Goal: Task Accomplishment & Management: Manage account settings

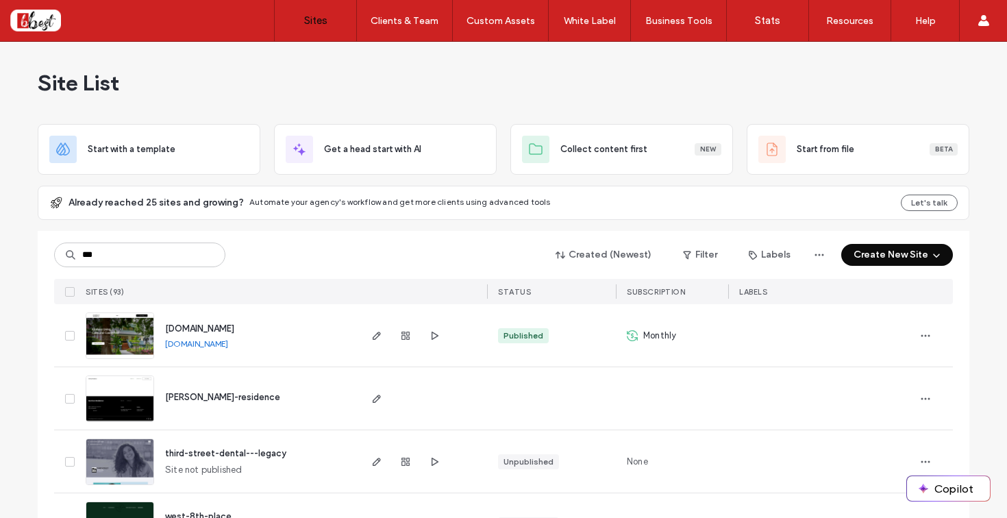
click at [186, 259] on input "***" at bounding box center [139, 255] width 171 height 25
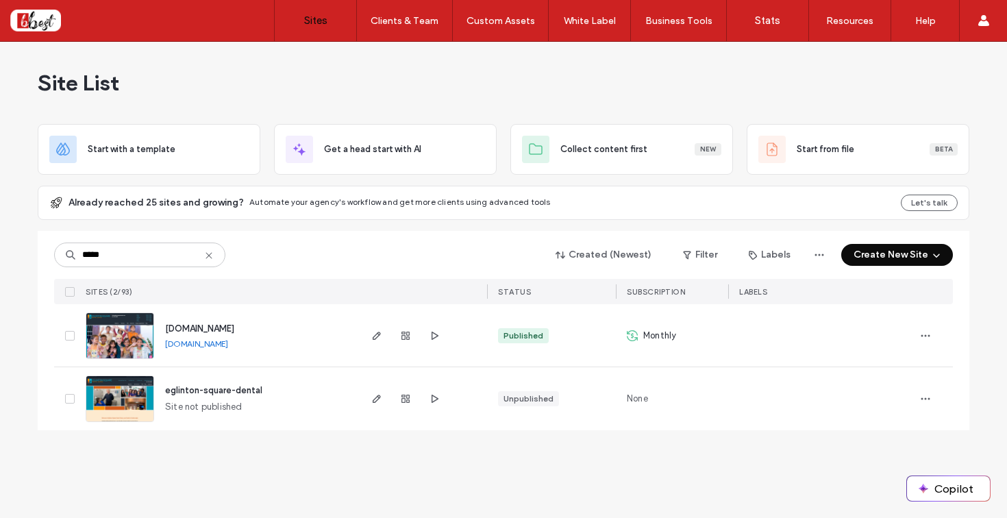
type input "*****"
click at [136, 325] on img at bounding box center [119, 359] width 67 height 93
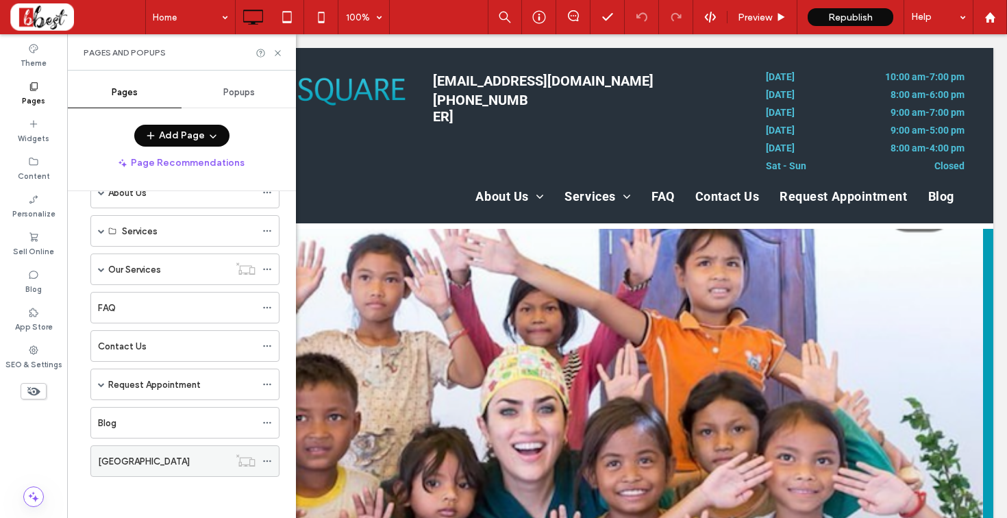
click at [151, 447] on div "[GEOGRAPHIC_DATA]" at bounding box center [163, 461] width 131 height 30
click at [280, 49] on icon at bounding box center [278, 53] width 10 height 10
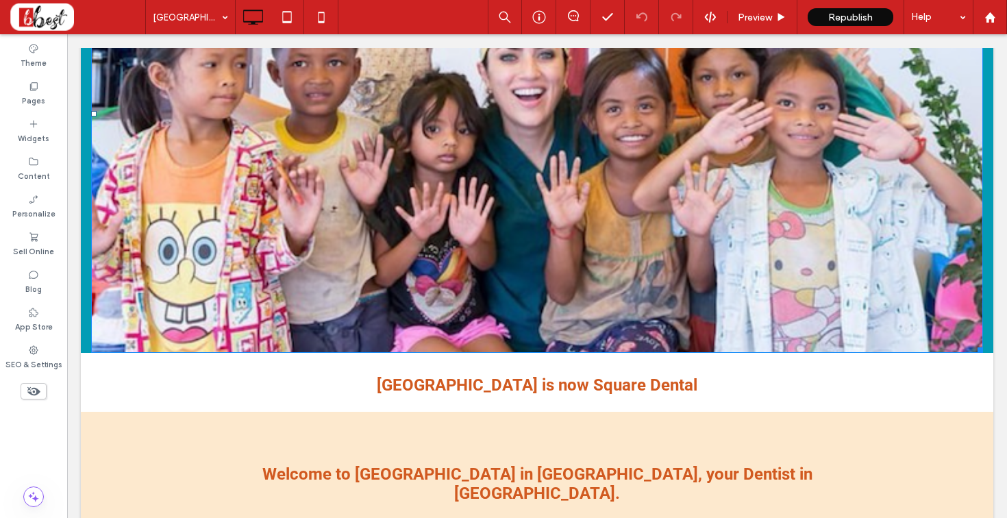
scroll to position [375, 0]
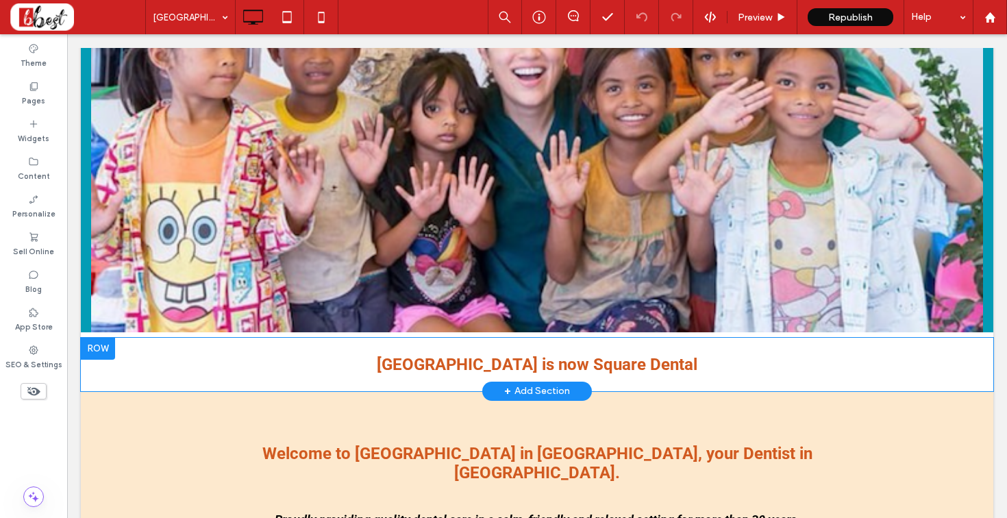
click at [106, 345] on div at bounding box center [98, 349] width 34 height 22
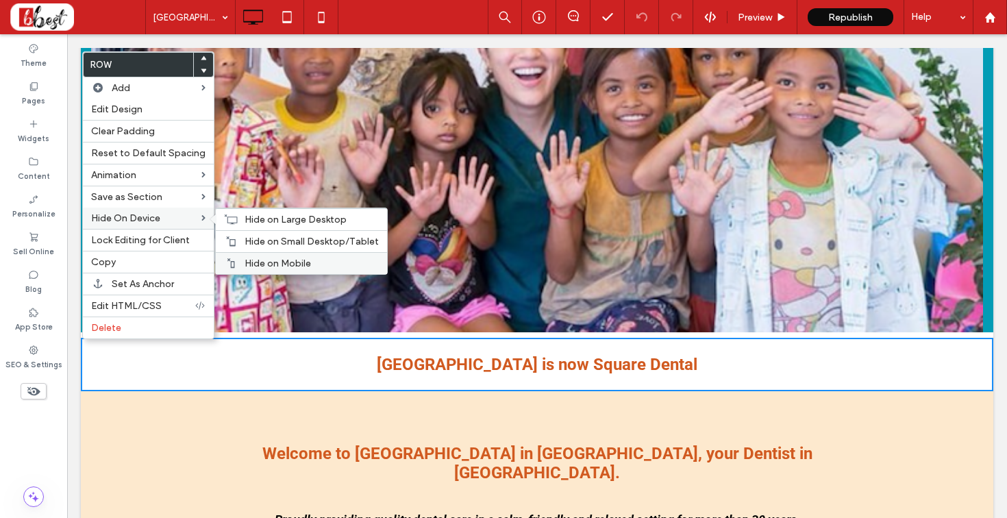
click at [250, 260] on span "Hide on Mobile" at bounding box center [278, 264] width 66 height 12
click at [255, 240] on span "Hide on Small Desktop/Tablet" at bounding box center [312, 242] width 134 height 12
click at [254, 222] on span "Hide on Large Desktop" at bounding box center [296, 220] width 102 height 12
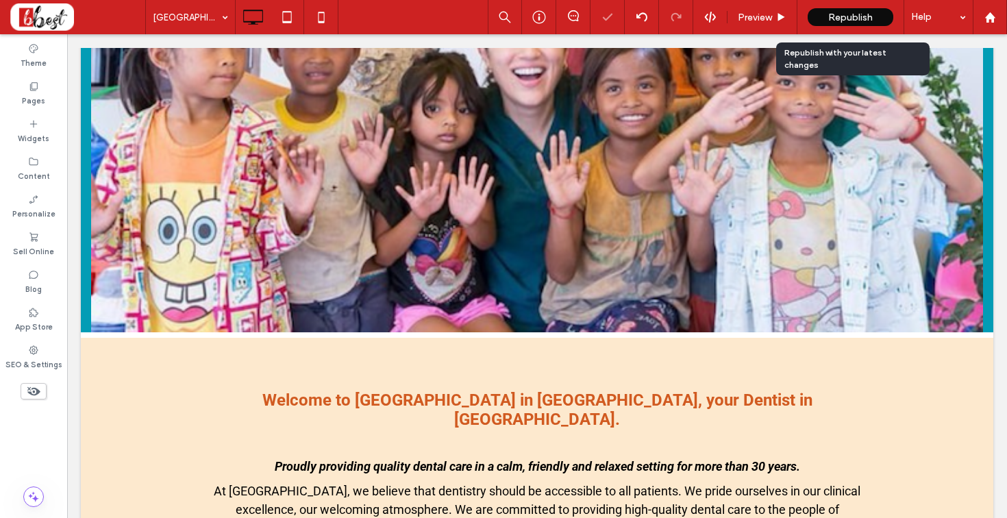
click at [861, 14] on span "Republish" at bounding box center [850, 18] width 45 height 12
